Goal: Task Accomplishment & Management: Manage account settings

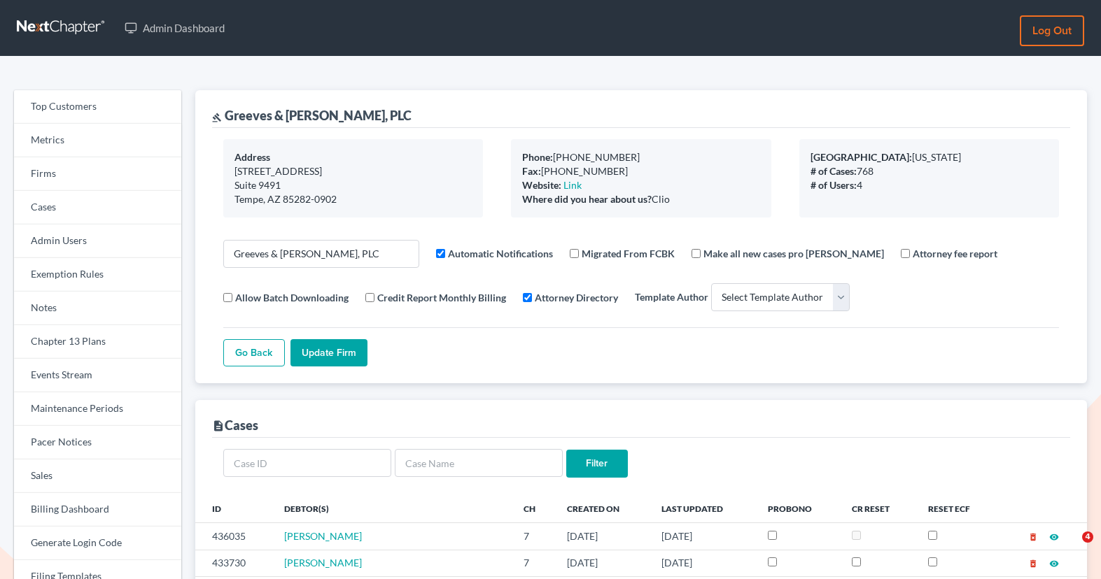
select select
click at [66, 176] on link "Firms" at bounding box center [97, 174] width 167 height 34
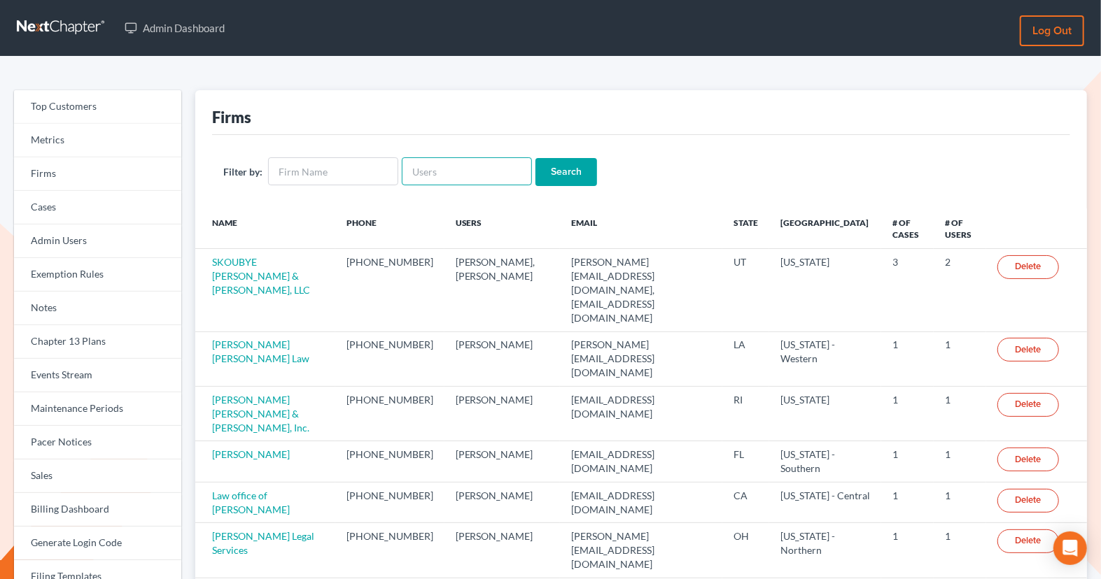
click at [471, 166] on input "text" at bounding box center [467, 171] width 130 height 28
paste input "[EMAIL_ADDRESS][DOMAIN_NAME]"
type input "[EMAIL_ADDRESS][DOMAIN_NAME]"
click at [550, 174] on input "Search" at bounding box center [566, 172] width 62 height 28
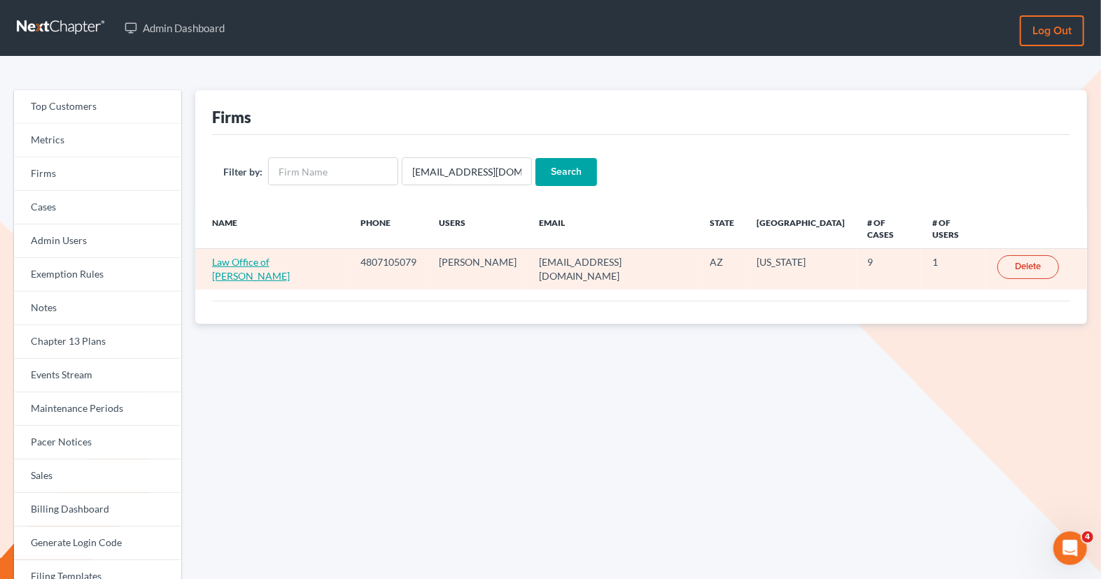
click at [290, 256] on link "Law Office of [PERSON_NAME]" at bounding box center [251, 269] width 78 height 26
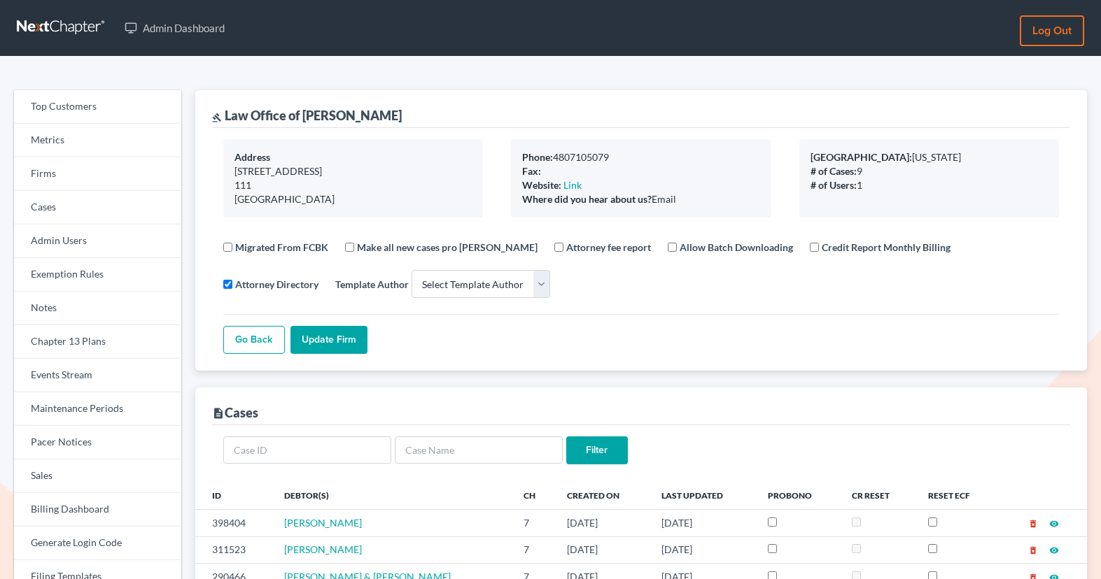
select select
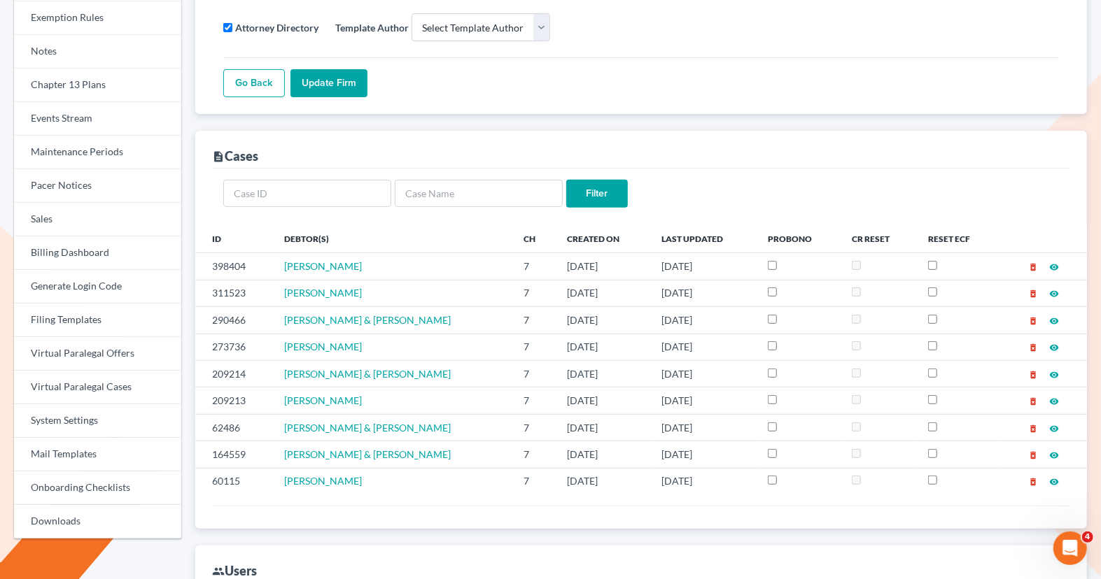
scroll to position [281, 0]
